Goal: Entertainment & Leisure: Consume media (video, audio)

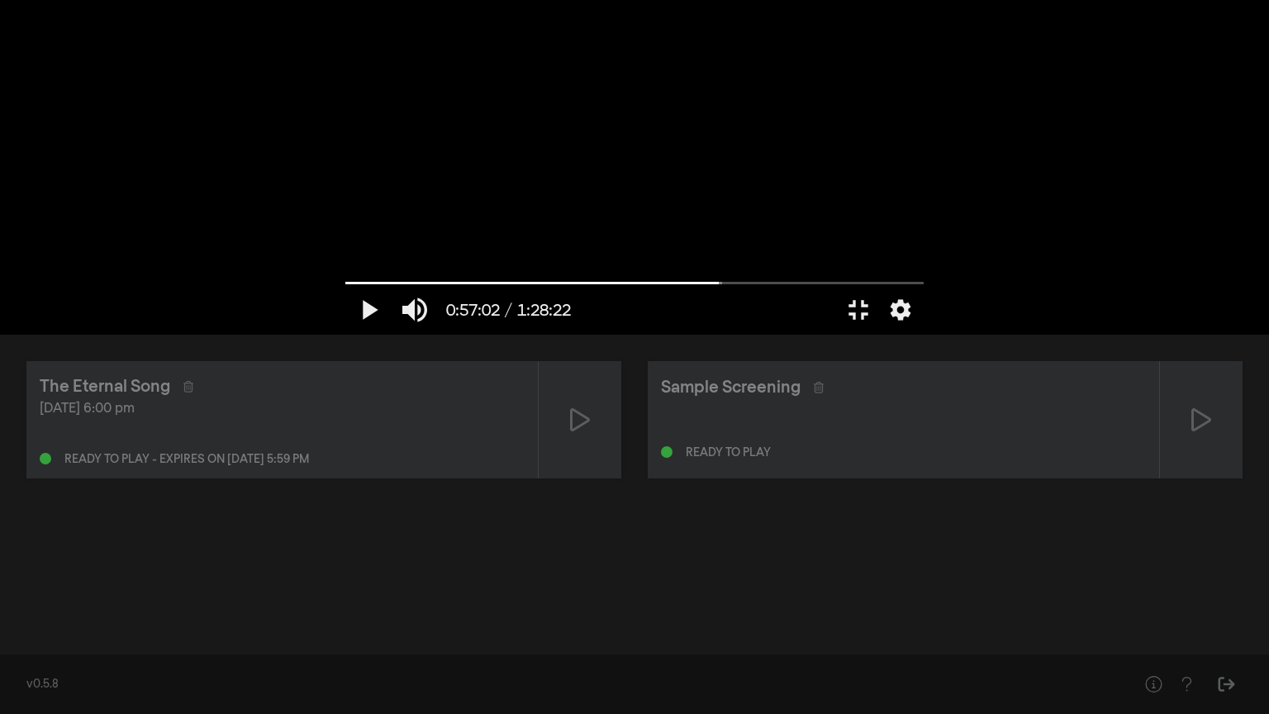
click at [337, 334] on div at bounding box center [634, 167] width 595 height 334
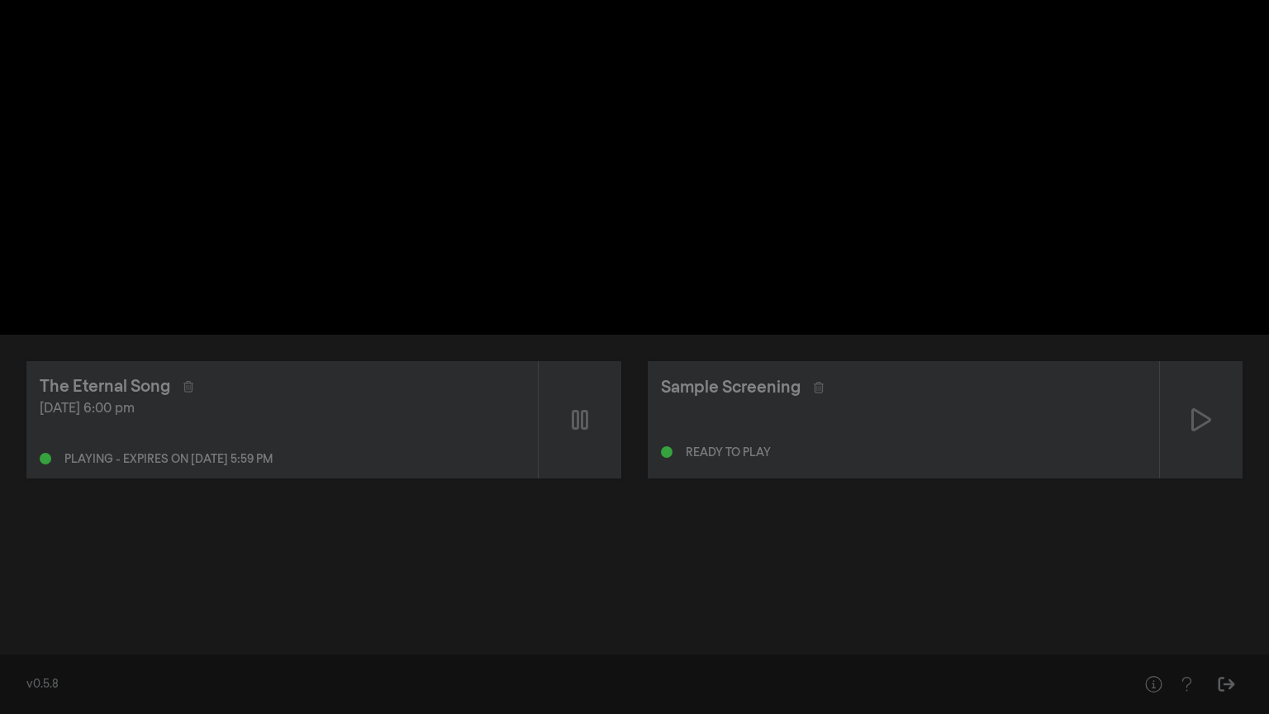
click at [337, 334] on div at bounding box center [634, 167] width 595 height 334
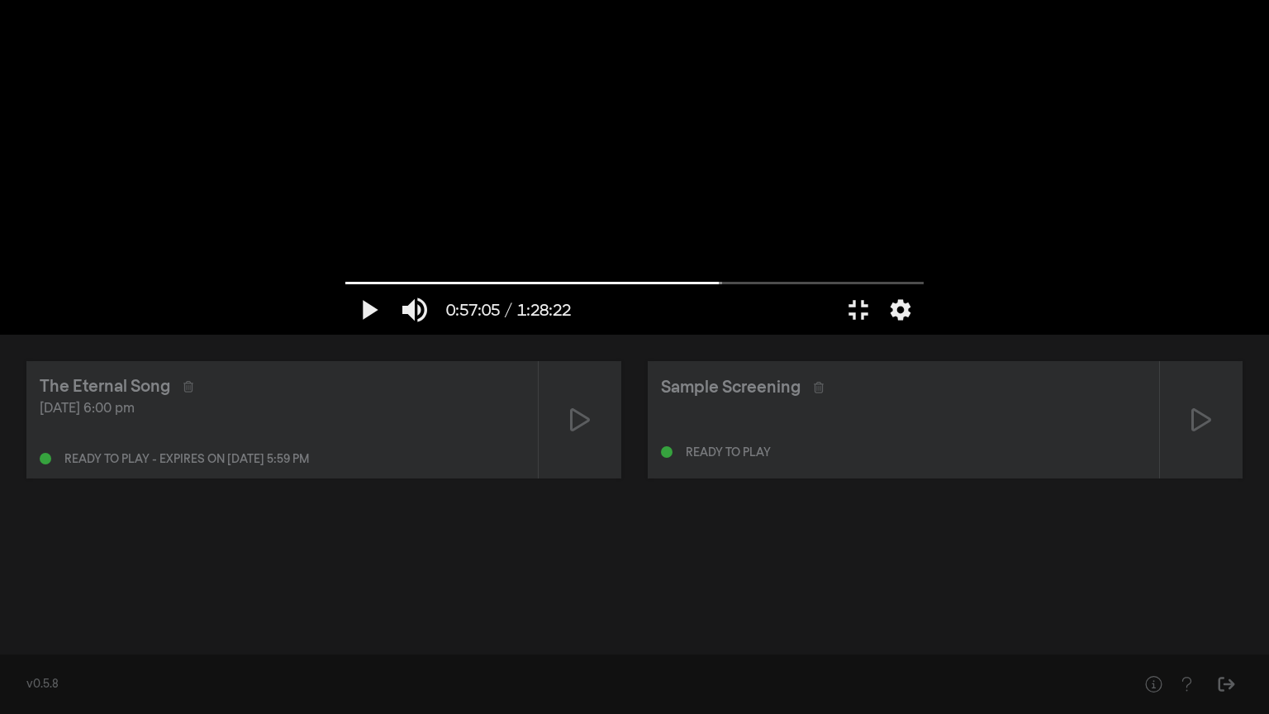
click at [635, 334] on div at bounding box center [634, 167] width 595 height 334
click at [345, 334] on button "pause" at bounding box center [368, 310] width 46 height 50
click at [345, 334] on button "play_arrow" at bounding box center [368, 310] width 46 height 50
click at [345, 287] on input "Seek" at bounding box center [634, 282] width 578 height 10
click at [345, 334] on button "pause" at bounding box center [368, 310] width 46 height 50
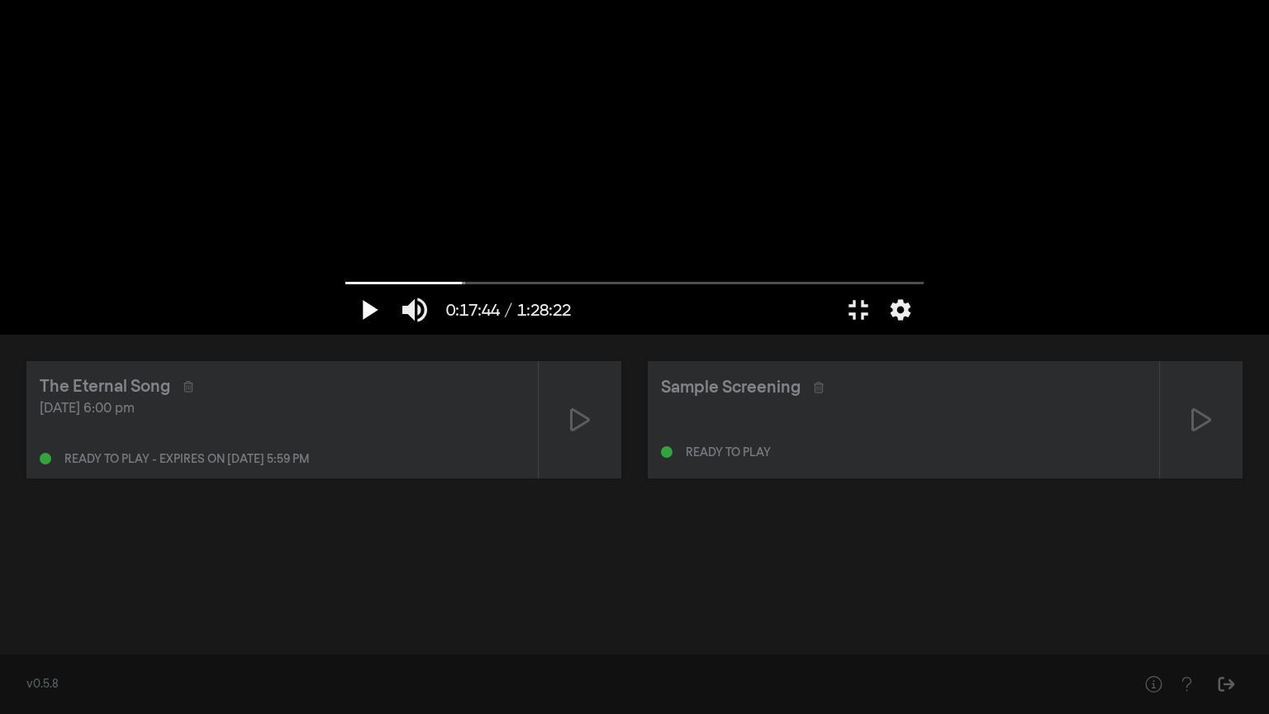
click at [345, 334] on button "play_arrow" at bounding box center [368, 310] width 46 height 50
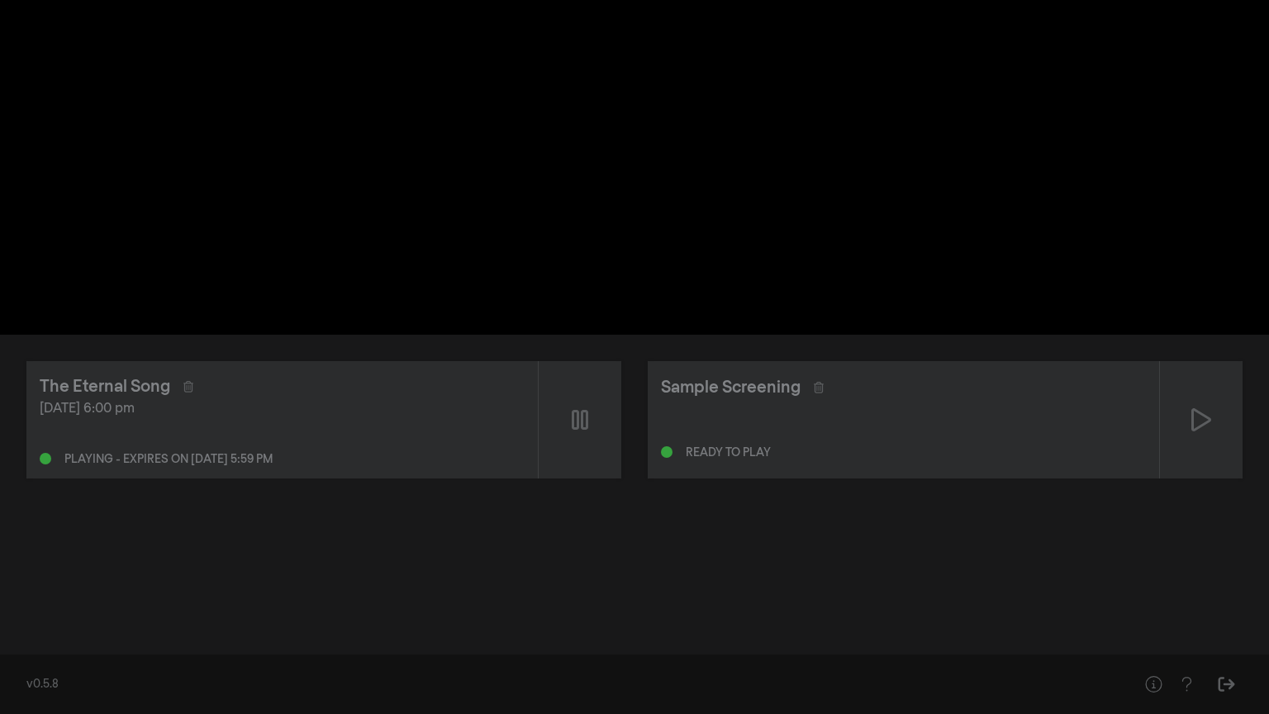
click at [345, 334] on button "pause" at bounding box center [368, 310] width 46 height 50
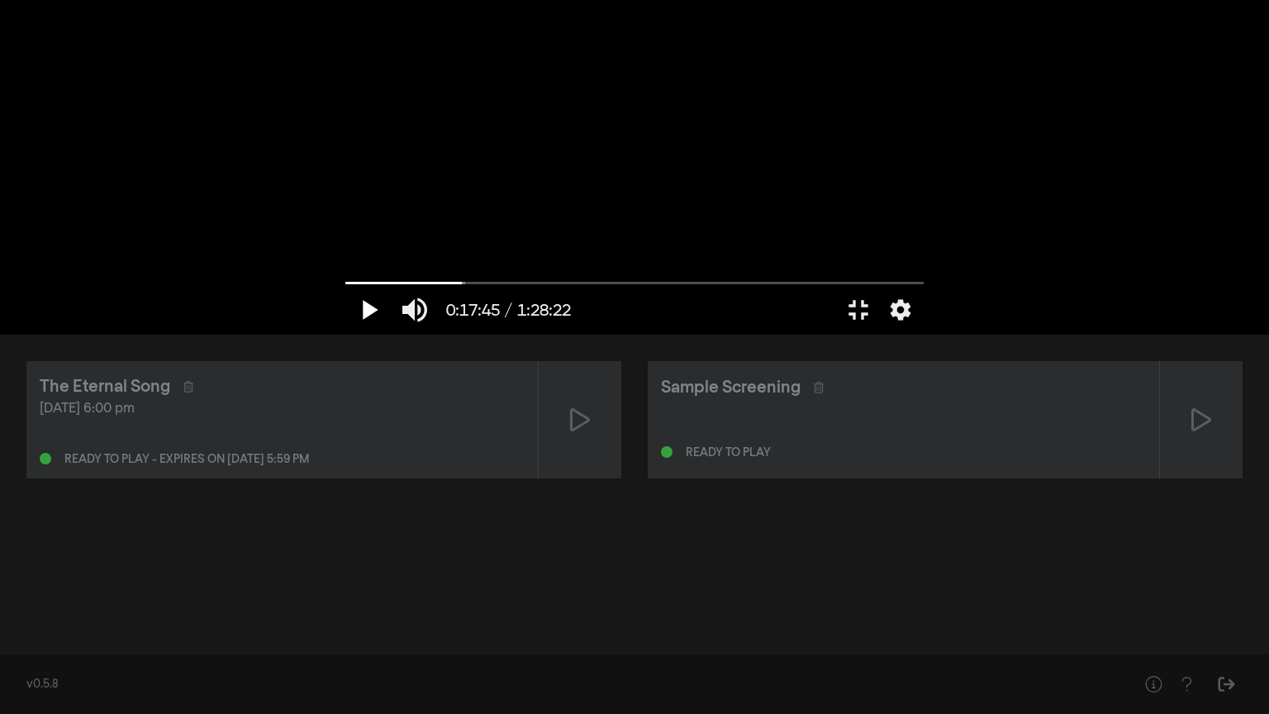
click at [345, 334] on button "play_arrow" at bounding box center [368, 310] width 46 height 50
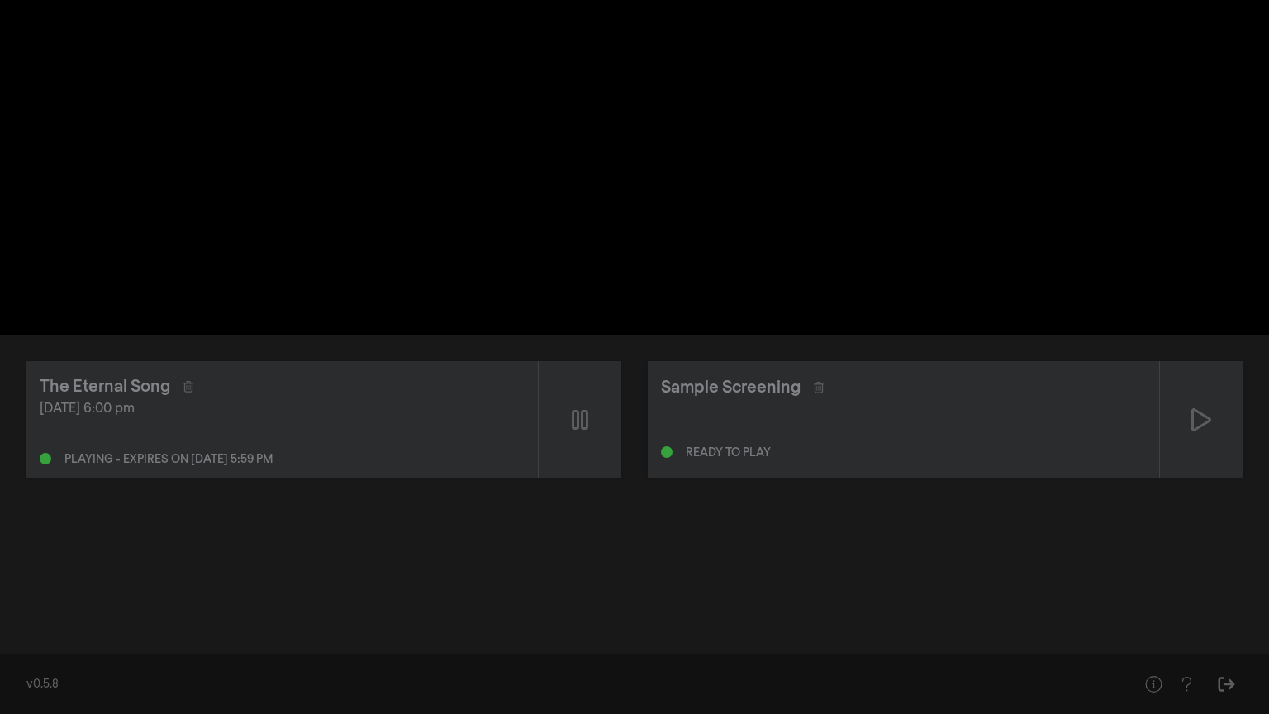
click at [345, 334] on button "pause" at bounding box center [368, 310] width 46 height 50
type input "1068.564732"
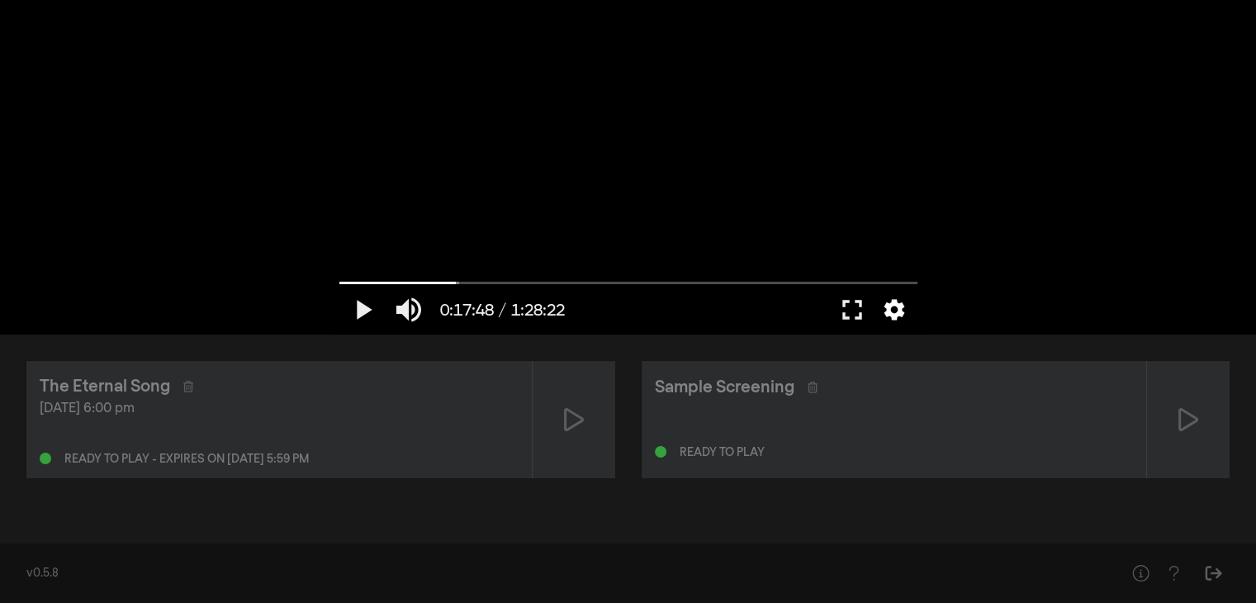
click at [905, 301] on button "settings" at bounding box center [894, 310] width 38 height 50
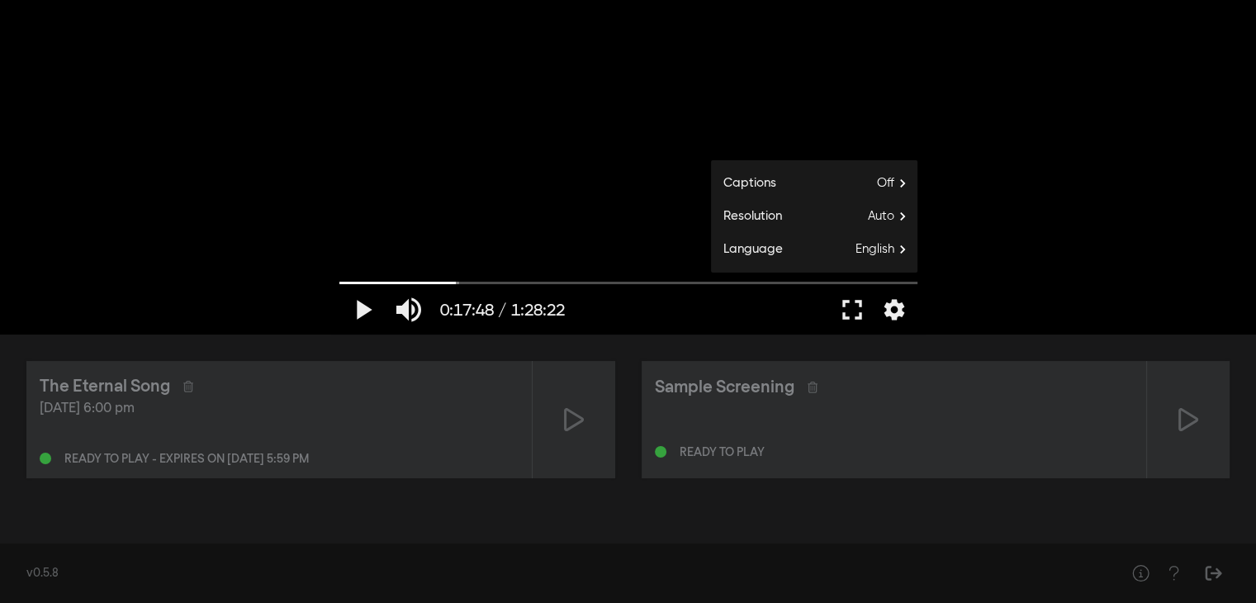
click at [1185, 278] on div "play_arrow 0:17:48 / 1:28:22 volume_up fullscreen settings closed_caption Capti…" at bounding box center [628, 167] width 1256 height 334
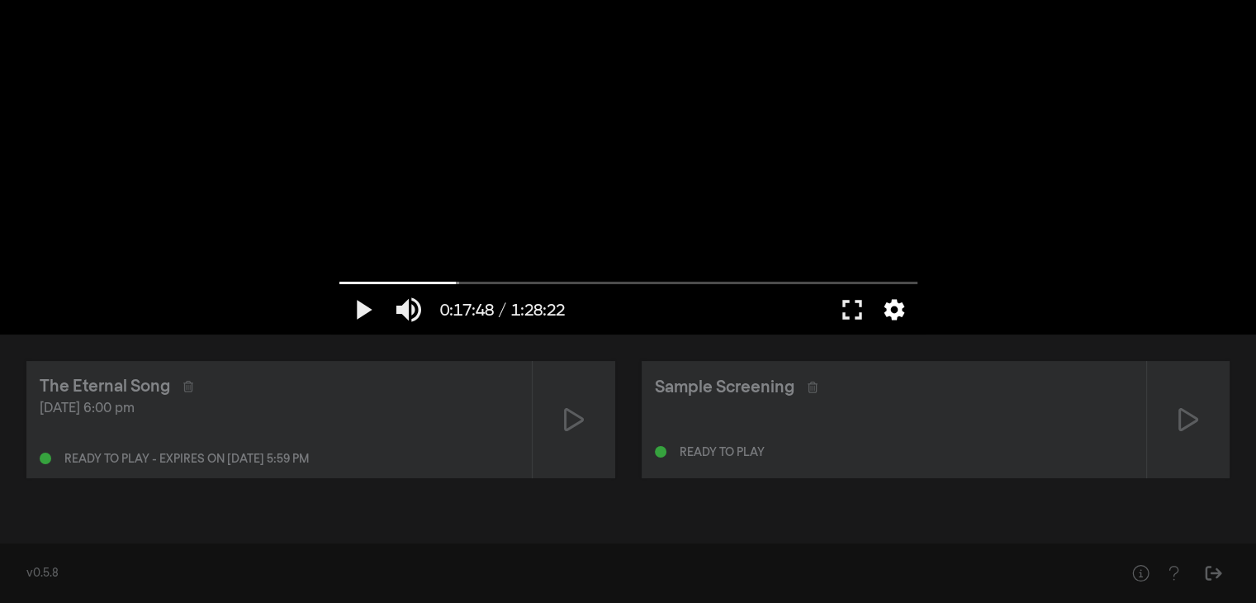
click at [890, 315] on button "settings" at bounding box center [894, 310] width 38 height 50
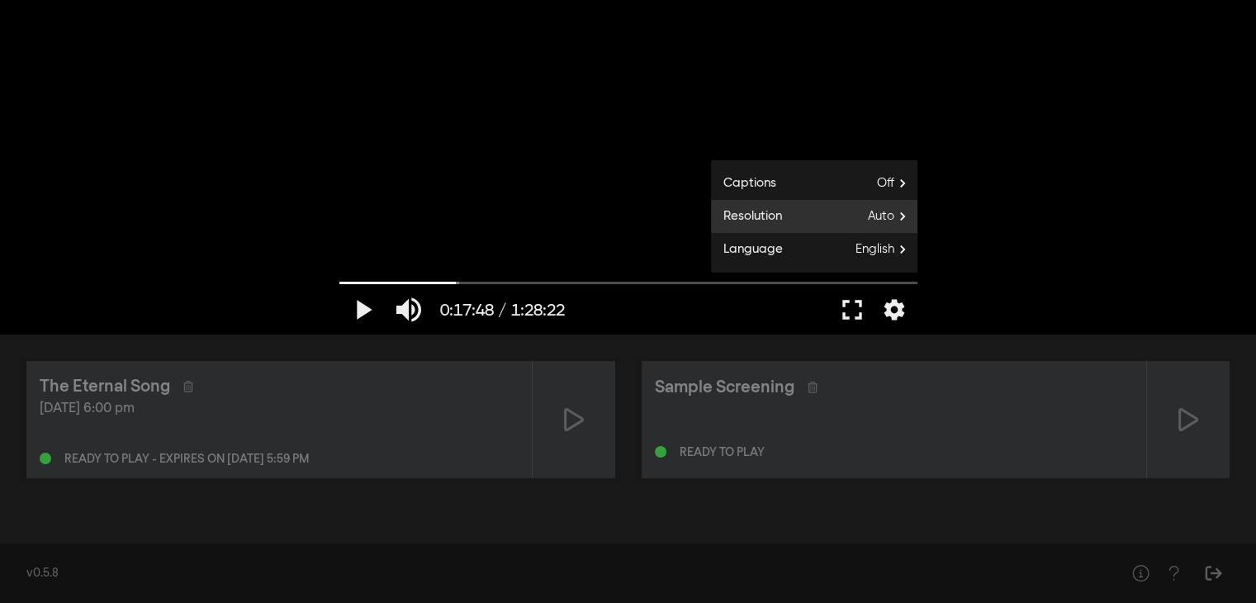
click at [856, 218] on label "Resolution Auto" at bounding box center [814, 216] width 206 height 33
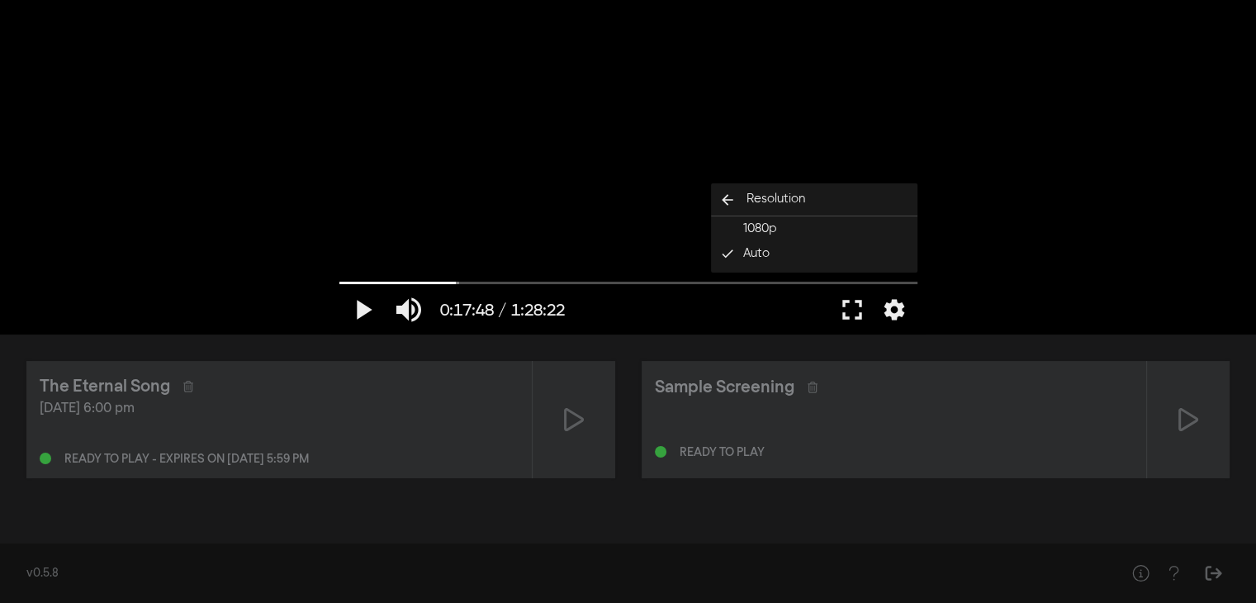
click at [933, 313] on div "play_arrow 0:17:48 / 1:28:22 volume_up fullscreen settings closed_caption Capti…" at bounding box center [628, 167] width 1256 height 334
